Goal: Task Accomplishment & Management: Use online tool/utility

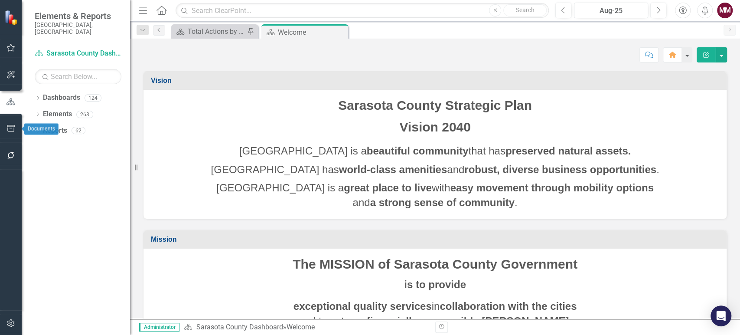
click at [13, 127] on icon "button" at bounding box center [11, 128] width 8 height 7
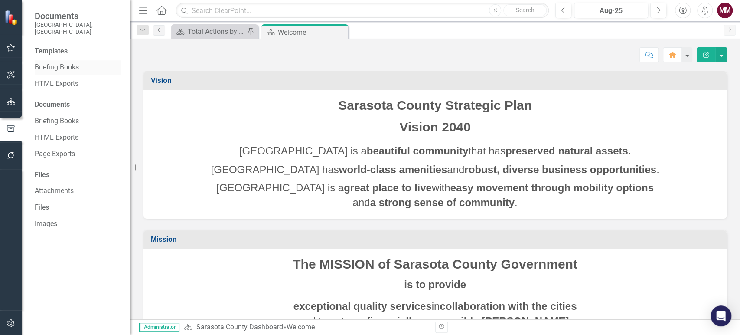
click at [71, 62] on link "Briefing Books" at bounding box center [78, 67] width 87 height 10
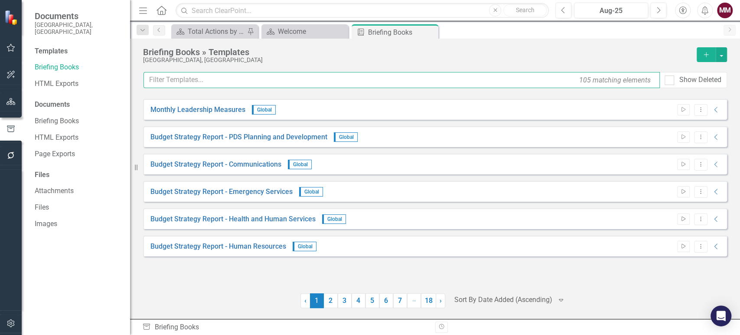
click at [189, 76] on input "text" at bounding box center [401, 80] width 516 height 16
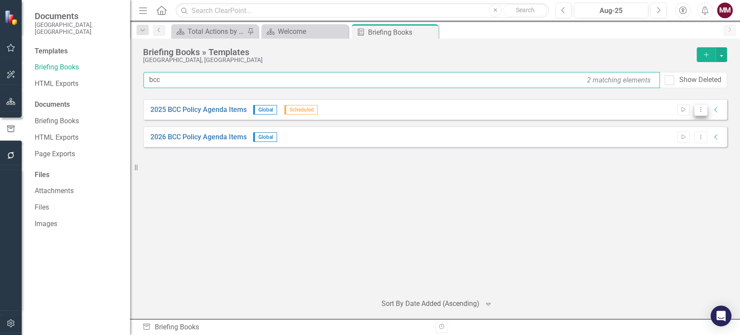
type input "bcc"
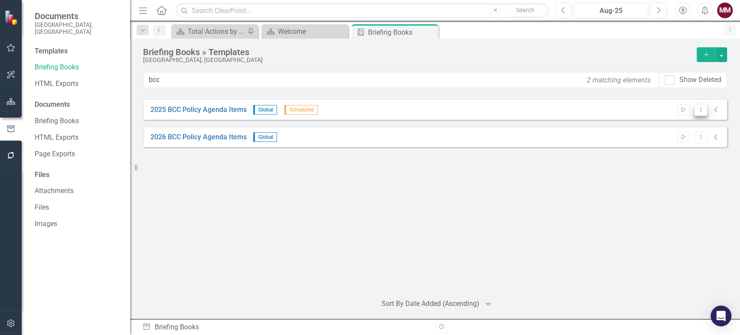
click at [697, 109] on icon "Dropdown Menu" at bounding box center [700, 110] width 7 height 6
click at [652, 152] on link "Edit Edit Template" at bounding box center [666, 156] width 80 height 16
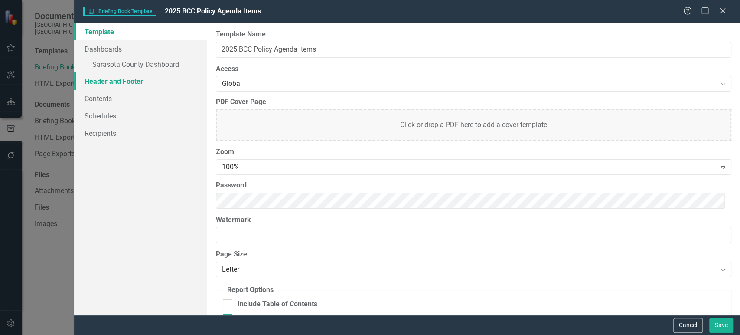
click at [115, 81] on link "Header and Footer" at bounding box center [140, 80] width 133 height 17
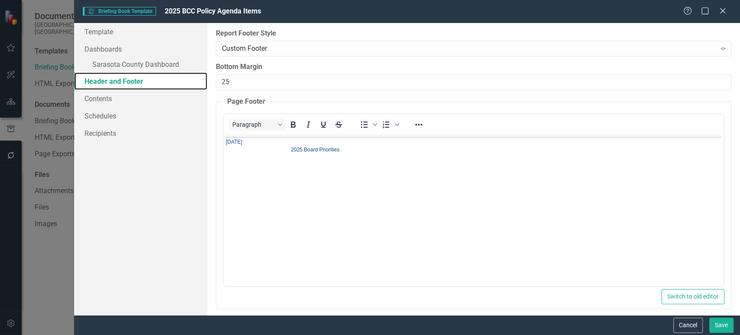
scroll to position [289, 0]
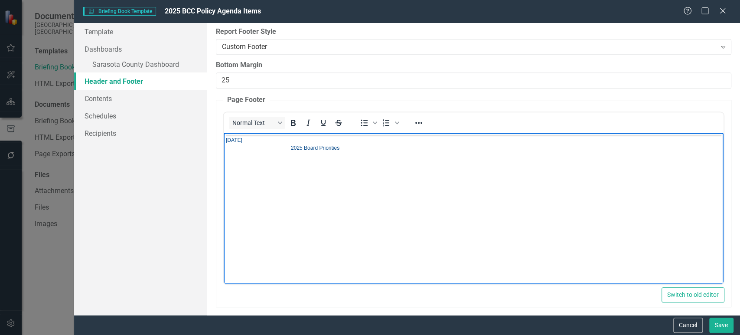
click at [273, 140] on span "[DATE] 2025 Board Priorities" at bounding box center [473, 144] width 495 height 16
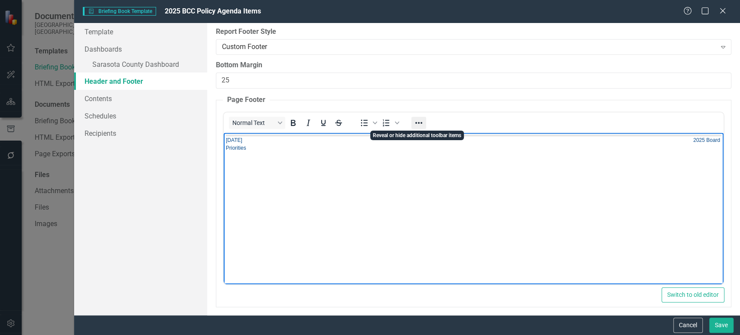
click at [425, 120] on button "Reveal or hide additional toolbar items" at bounding box center [418, 123] width 15 height 12
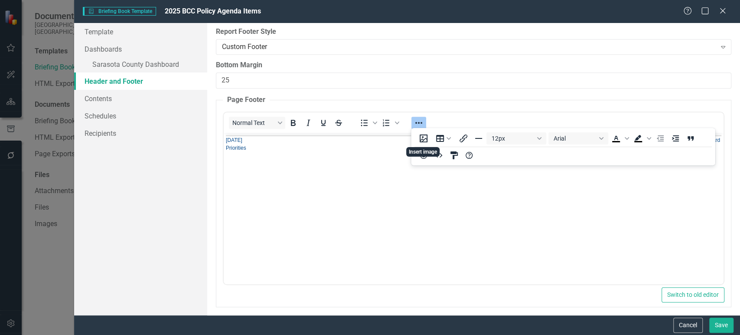
click at [392, 167] on body "[DATE] 2025 Board Priorities" at bounding box center [474, 197] width 500 height 130
drag, startPoint x: 728, startPoint y: 319, endPoint x: 718, endPoint y: 290, distance: 31.0
click at [728, 319] on button "Save" at bounding box center [721, 324] width 24 height 15
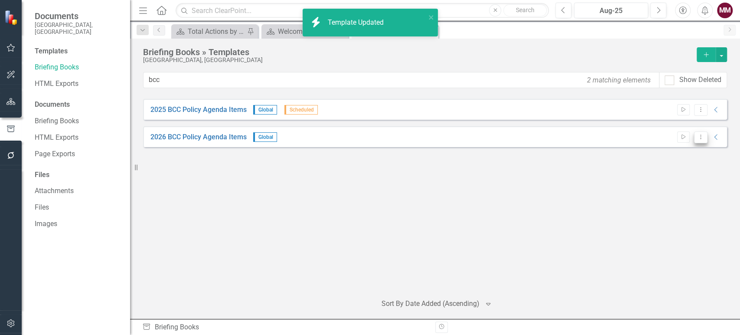
click at [696, 137] on button "Dropdown Menu" at bounding box center [700, 137] width 13 height 12
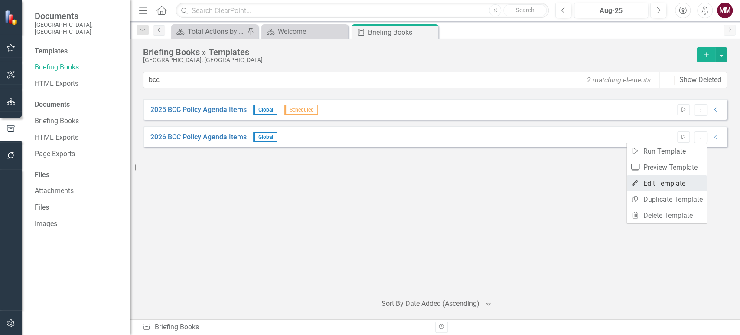
click at [670, 180] on link "Edit Edit Template" at bounding box center [666, 183] width 80 height 16
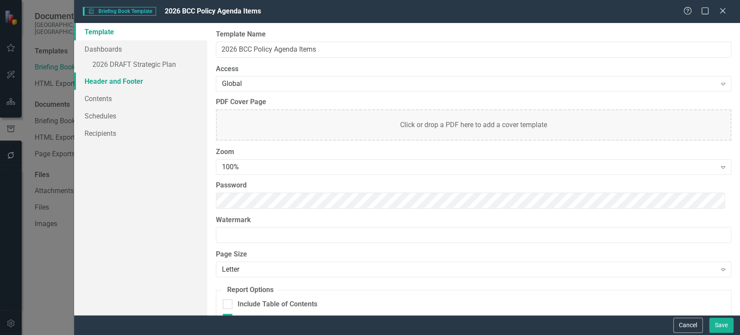
click at [114, 84] on link "Header and Footer" at bounding box center [140, 80] width 133 height 17
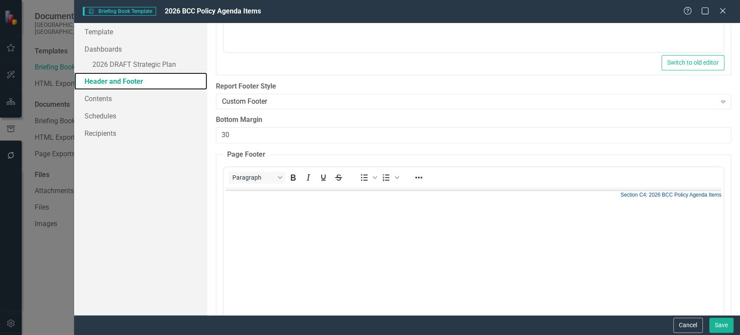
scroll to position [241, 0]
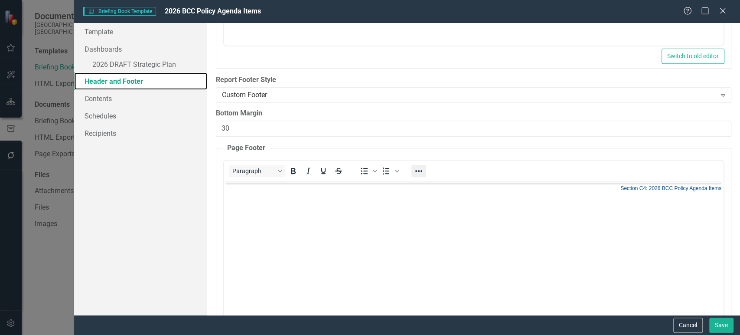
click at [413, 168] on icon "Reveal or hide additional toolbar items" at bounding box center [418, 171] width 10 height 10
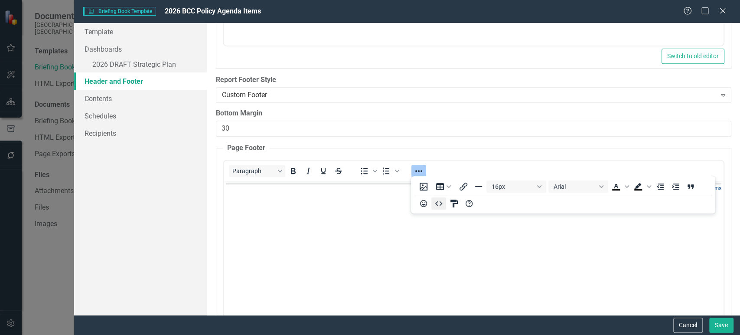
click at [437, 206] on icon "HTML Editor" at bounding box center [438, 203] width 10 height 10
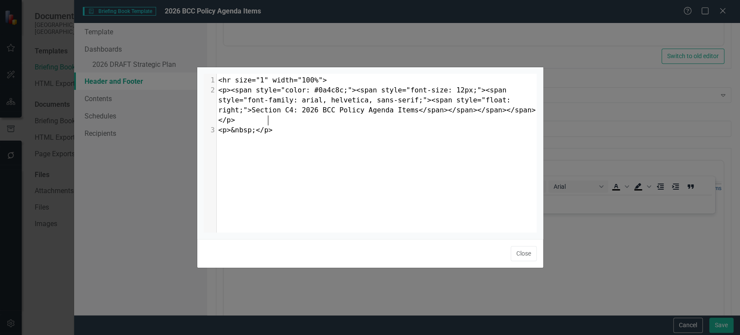
scroll to position [0, 0]
type textarea "<hr size="1" width="100%"> <p><span style="color: #0a4c8c;"><span style="font-s…"
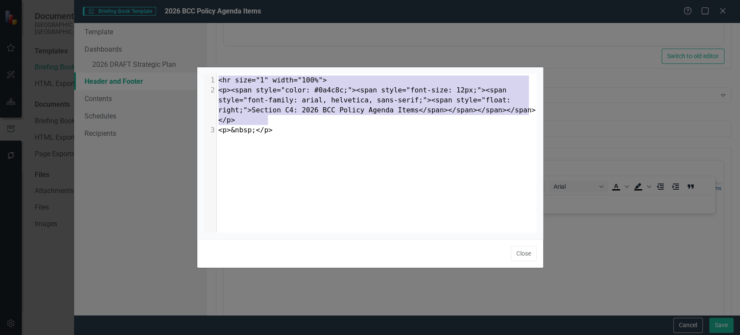
drag, startPoint x: 300, startPoint y: 127, endPoint x: 165, endPoint y: 68, distance: 147.3
click at [165, 68] on div "<hr size="1" width="100%"> <p><span style="color: #0a4c8c;"><span style="font-s…" at bounding box center [370, 167] width 740 height 335
click at [527, 254] on button "Close" at bounding box center [524, 253] width 26 height 15
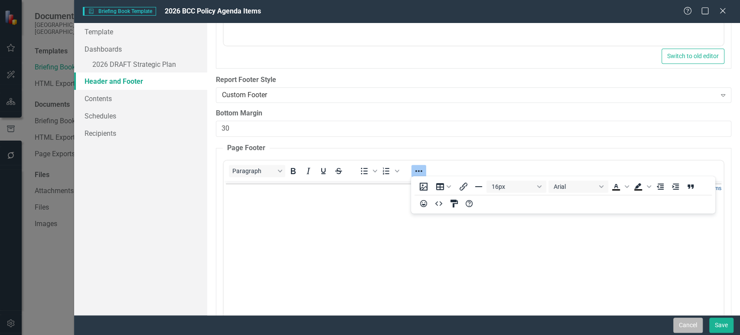
click at [695, 325] on button "Cancel" at bounding box center [687, 324] width 29 height 15
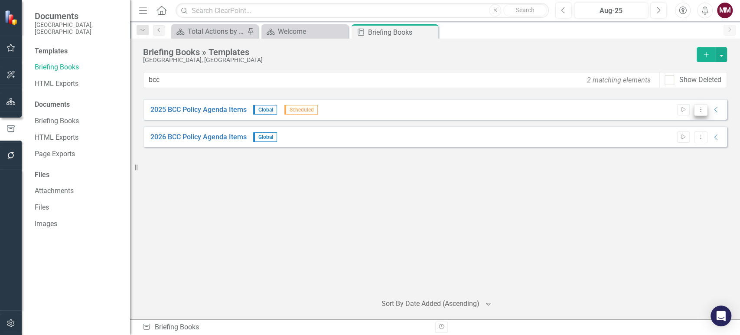
click at [699, 111] on icon "Dropdown Menu" at bounding box center [700, 110] width 7 height 6
click at [670, 157] on link "Edit Edit Template" at bounding box center [666, 156] width 80 height 16
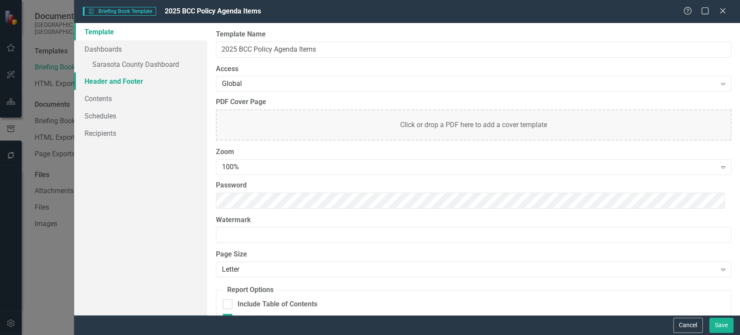
click at [117, 82] on link "Header and Footer" at bounding box center [140, 80] width 133 height 17
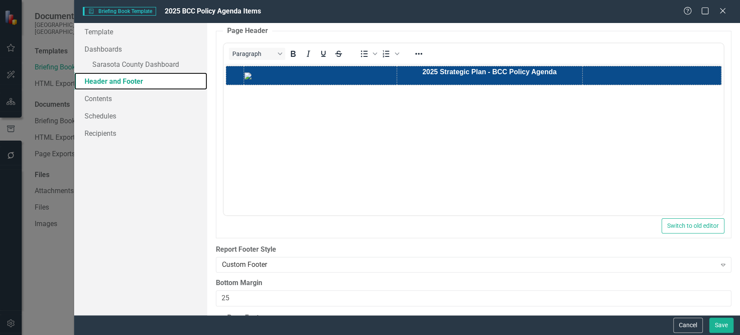
scroll to position [192, 0]
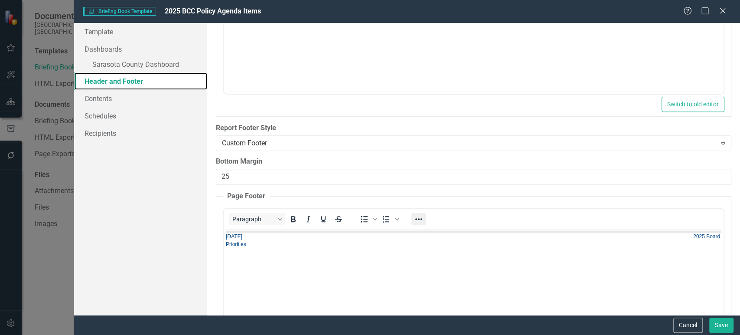
click at [419, 219] on icon "Reveal or hide additional toolbar items" at bounding box center [418, 219] width 10 height 10
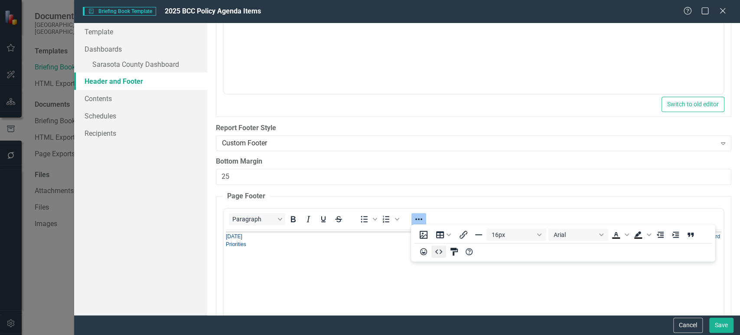
click at [439, 250] on icon "HTML Editor" at bounding box center [438, 251] width 10 height 10
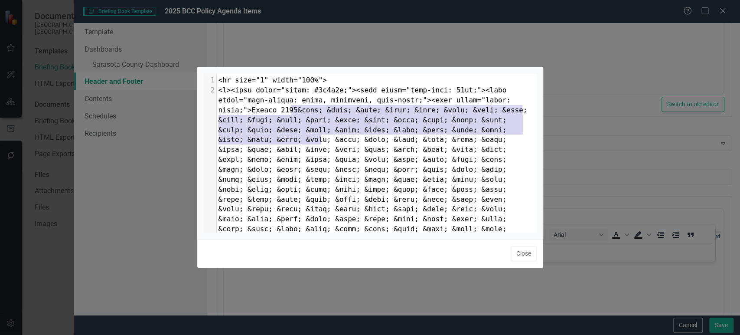
scroll to position [48, 0]
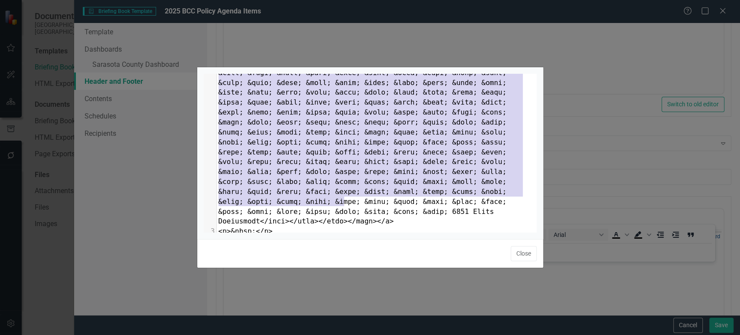
type textarea "&nbsp; &nbsp; &nbsp; &nbsp; &nbsp; &nbsp; &nbsp; &nbsp; &nbsp; &nbsp; &nbsp; &n…"
drag, startPoint x: 291, startPoint y: 107, endPoint x: 346, endPoint y: 200, distance: 107.6
click at [346, 200] on span at bounding box center [374, 132] width 313 height 186
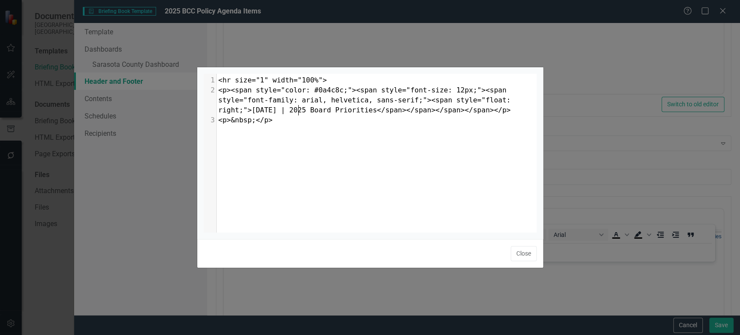
scroll to position [3, 7]
type textarea "|"
click at [513, 253] on button "Close" at bounding box center [524, 253] width 26 height 15
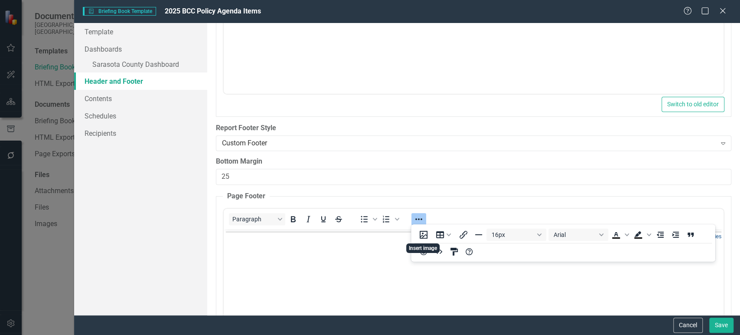
click at [377, 252] on body "[DATE] | 2025 Board Priorities" at bounding box center [474, 293] width 500 height 130
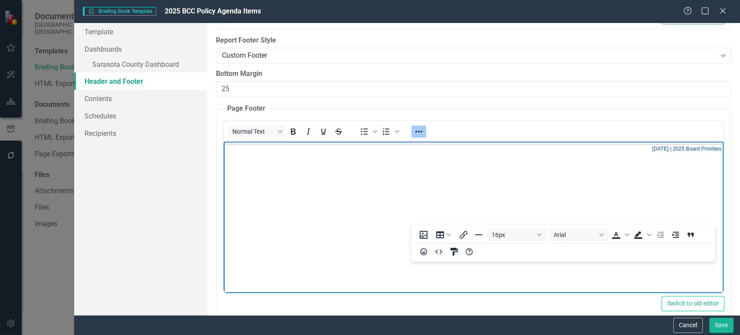
scroll to position [293, 0]
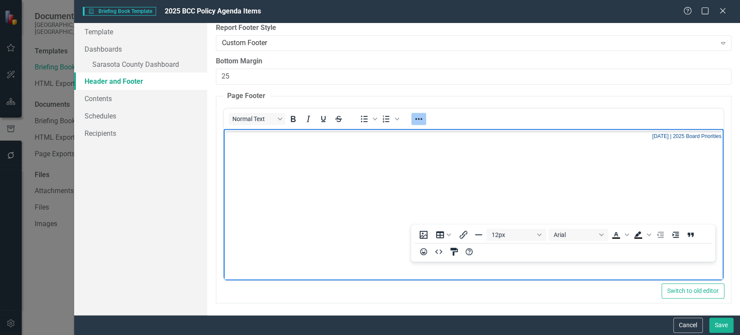
click at [657, 136] on span "[DATE] | 2025 Board Priorities" at bounding box center [686, 136] width 69 height 8
click at [715, 319] on button "Save" at bounding box center [721, 324] width 24 height 15
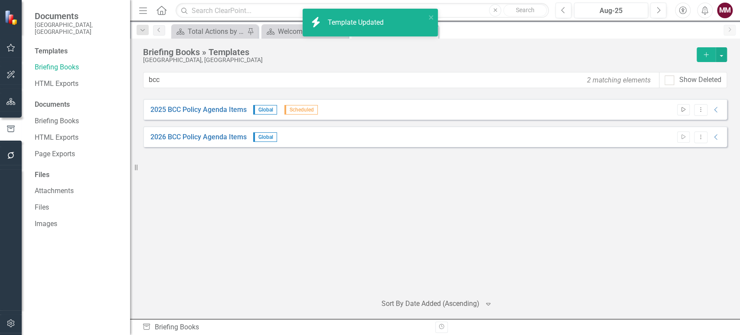
click at [684, 109] on icon "Start" at bounding box center [683, 109] width 7 height 5
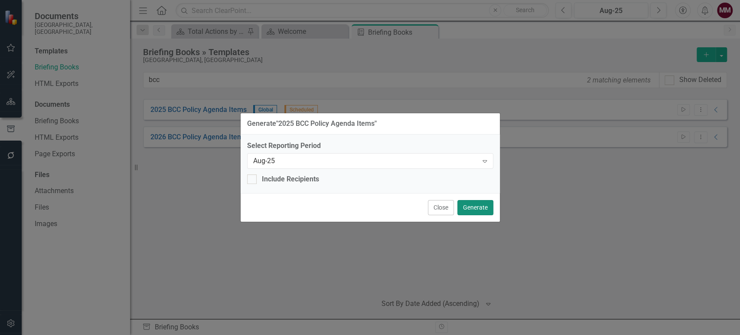
click at [485, 205] on button "Generate" at bounding box center [475, 207] width 36 height 15
